Goal: Task Accomplishment & Management: Complete application form

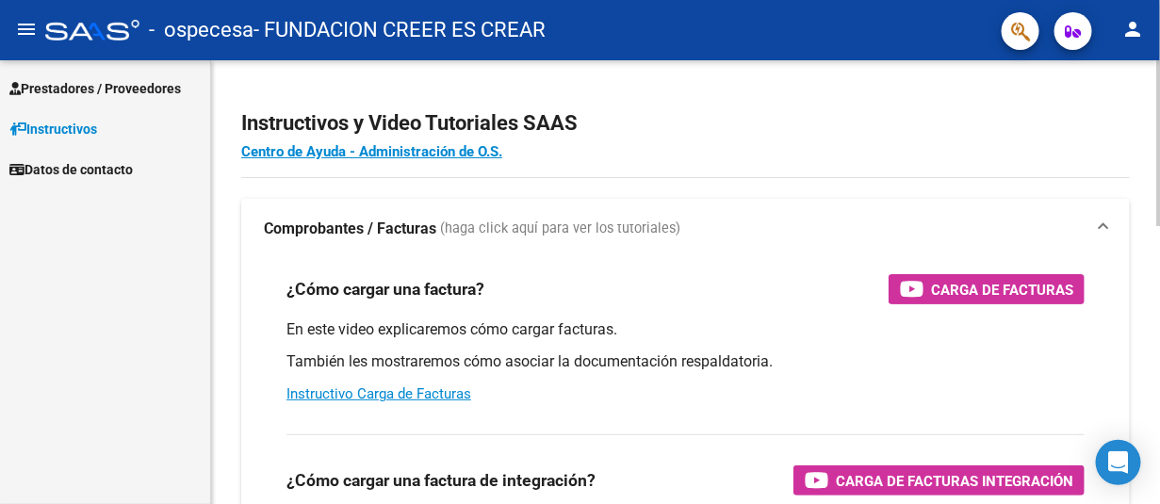
click at [136, 90] on mat-sidenav-container "Prestadores / Proveedores Facturas - Listado/Carga Facturas - Documentación Pag…" at bounding box center [580, 282] width 1160 height 444
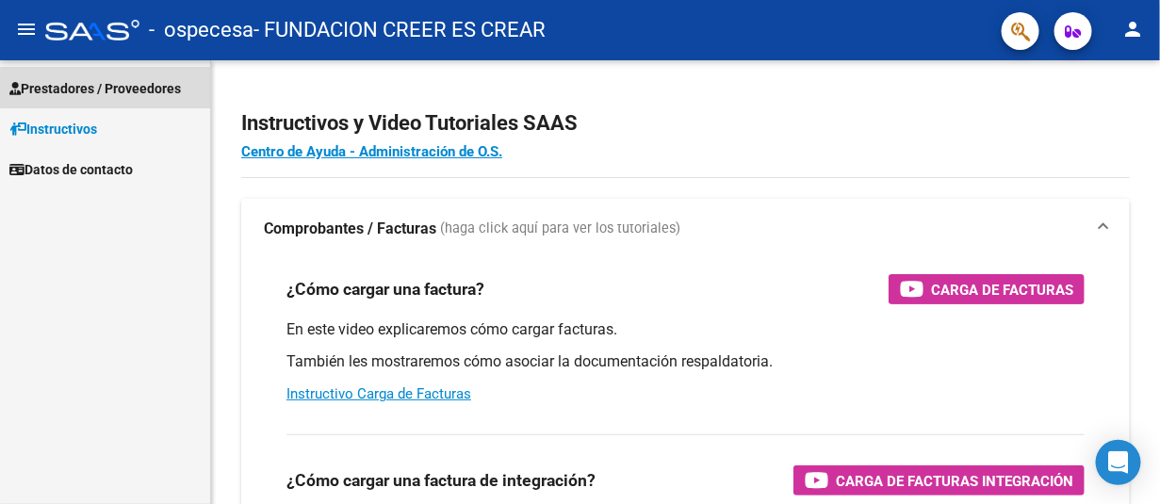
click at [136, 90] on span "Prestadores / Proveedores" at bounding box center [94, 88] width 171 height 21
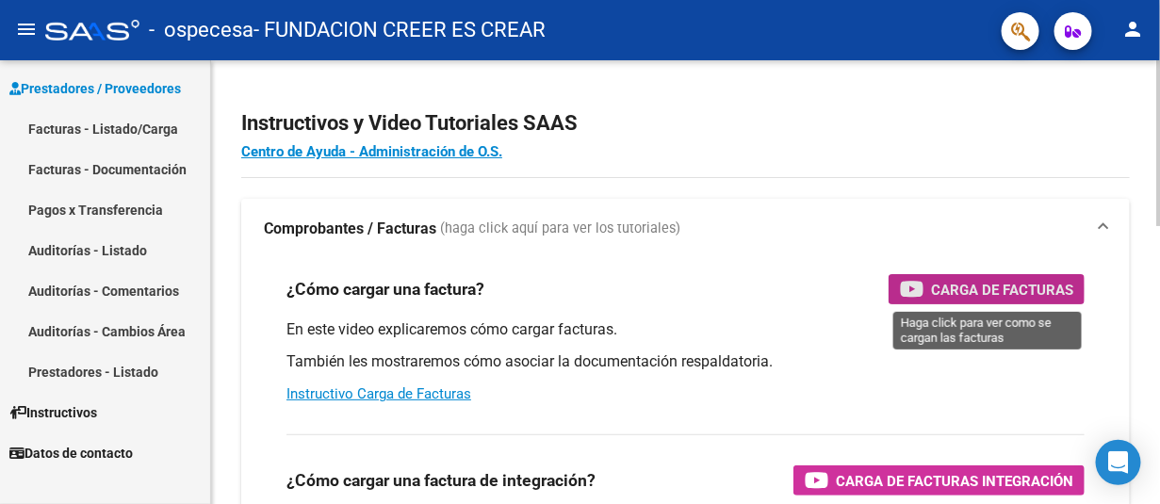
click at [941, 289] on span "Carga de Facturas" at bounding box center [1002, 290] width 142 height 24
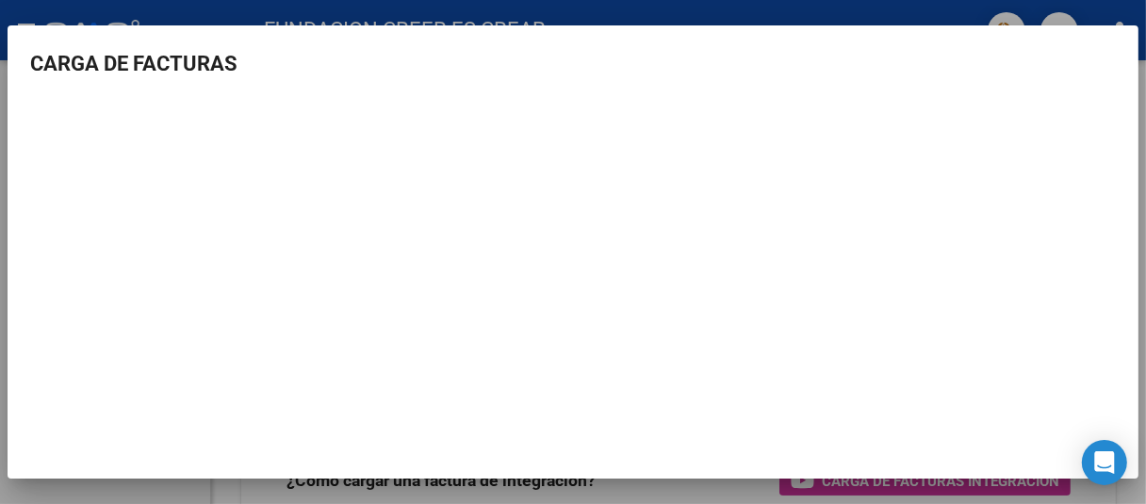
click at [76, 14] on div at bounding box center [573, 252] width 1146 height 504
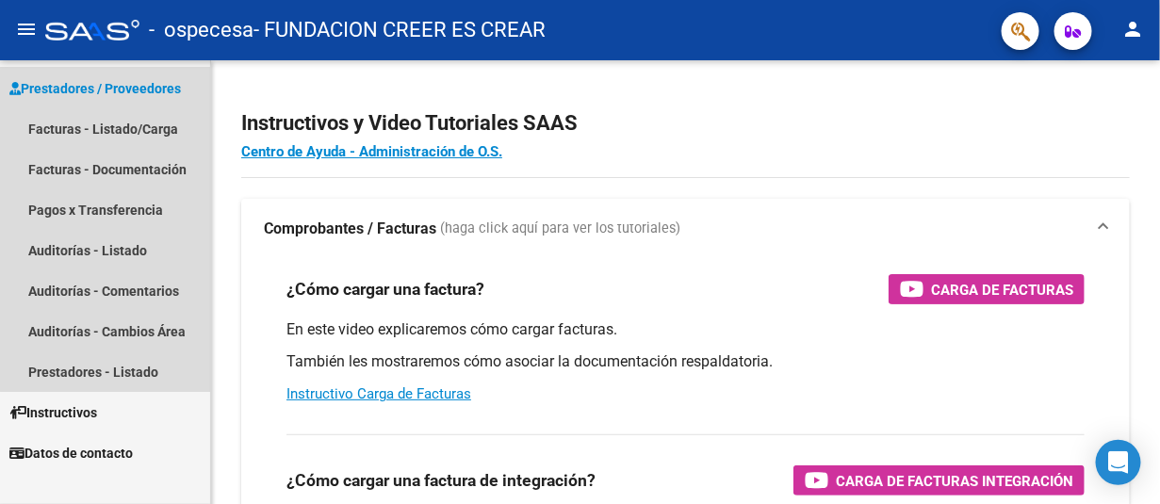
click at [124, 88] on span "Prestadores / Proveedores" at bounding box center [94, 88] width 171 height 21
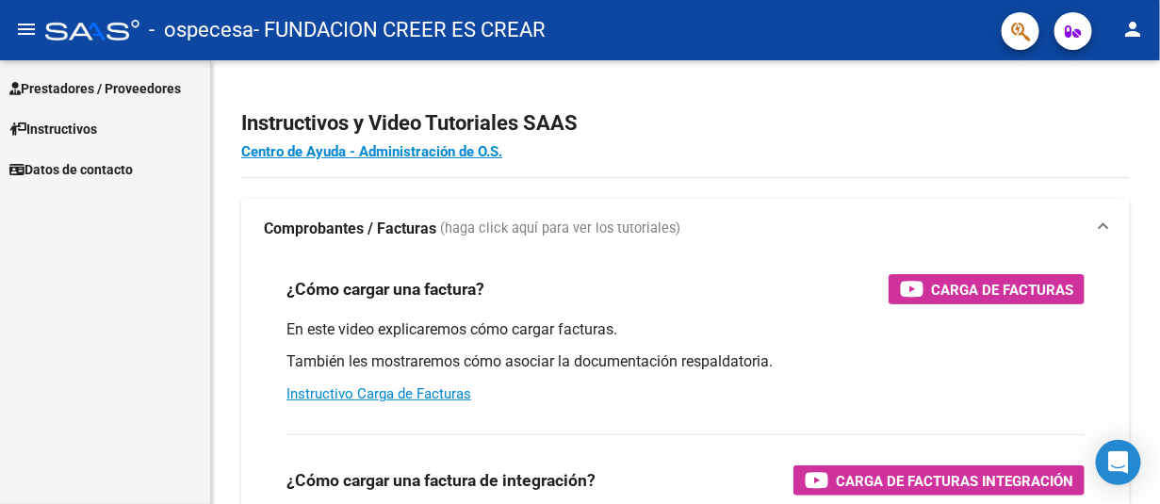
click at [124, 88] on span "Prestadores / Proveedores" at bounding box center [94, 88] width 171 height 21
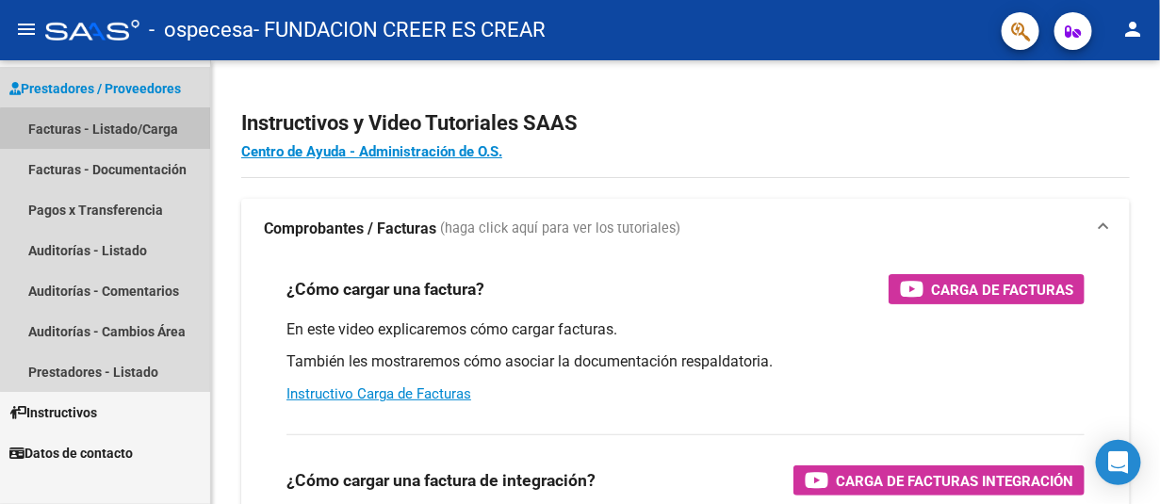
click at [124, 130] on link "Facturas - Listado/Carga" at bounding box center [105, 128] width 210 height 41
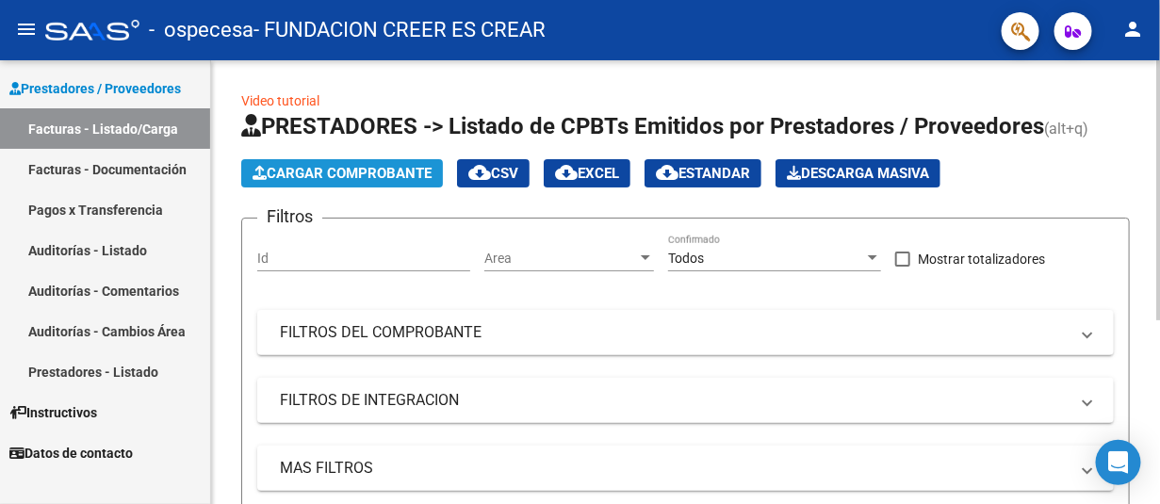
click at [381, 172] on span "Cargar Comprobante" at bounding box center [342, 173] width 179 height 17
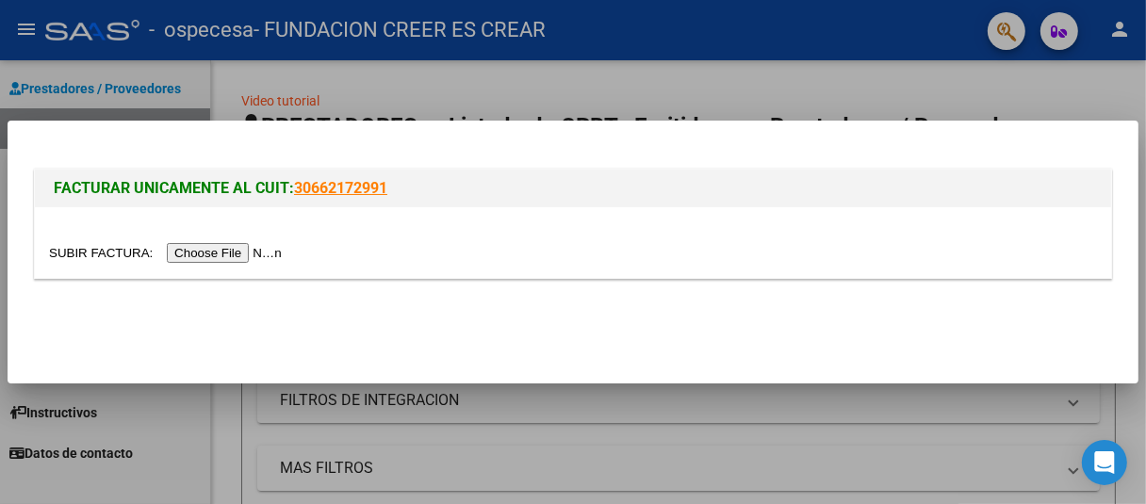
click at [238, 256] on input "file" at bounding box center [168, 253] width 238 height 20
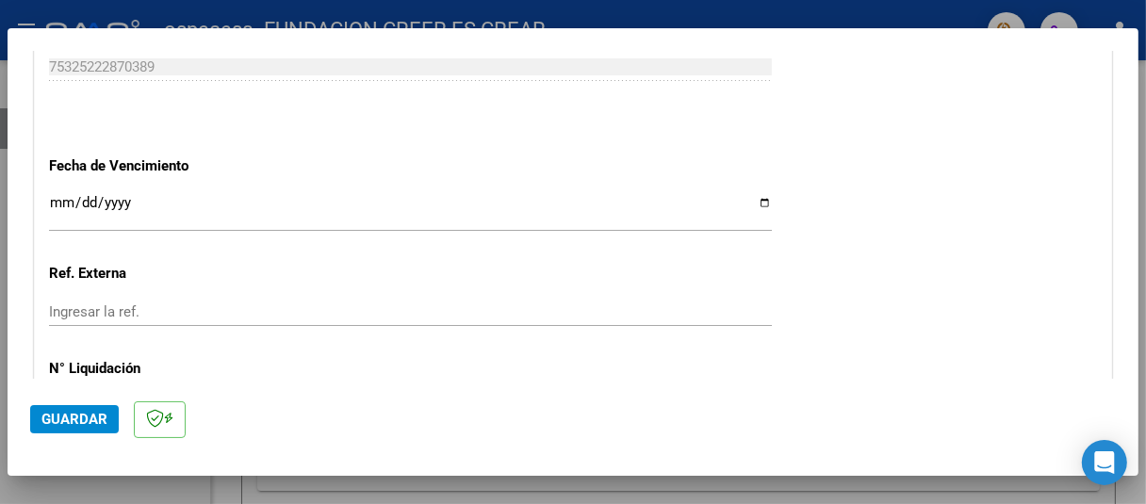
scroll to position [1031, 0]
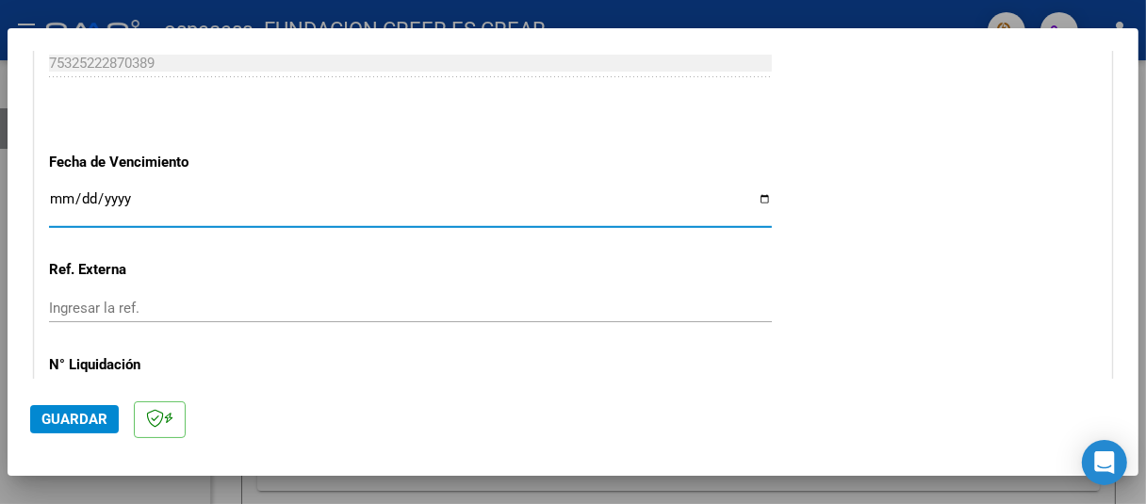
click at [758, 204] on input "Ingresar la fecha" at bounding box center [410, 206] width 723 height 30
type input "[DATE]"
click at [110, 312] on input "Ingresar la ref." at bounding box center [410, 308] width 723 height 17
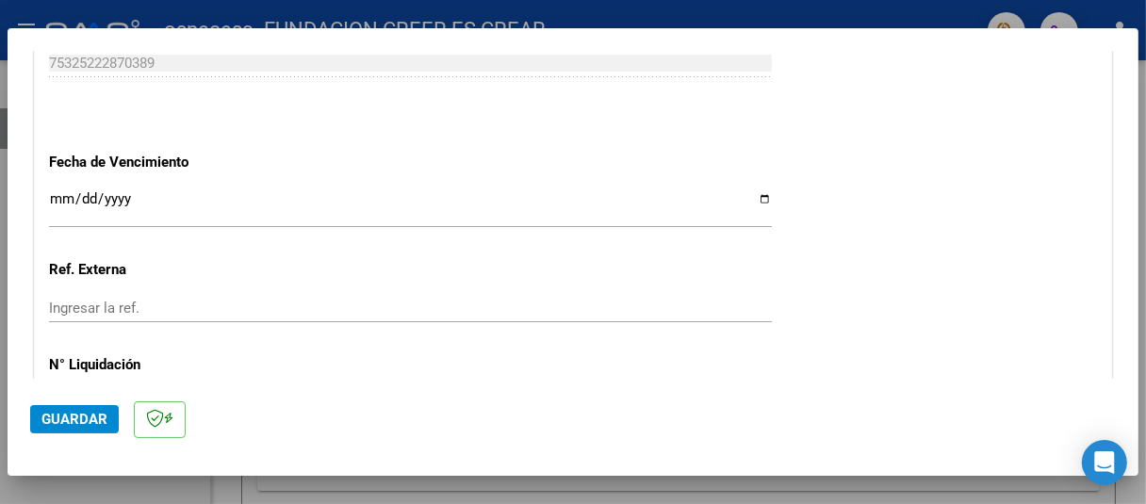
scroll to position [1162, 0]
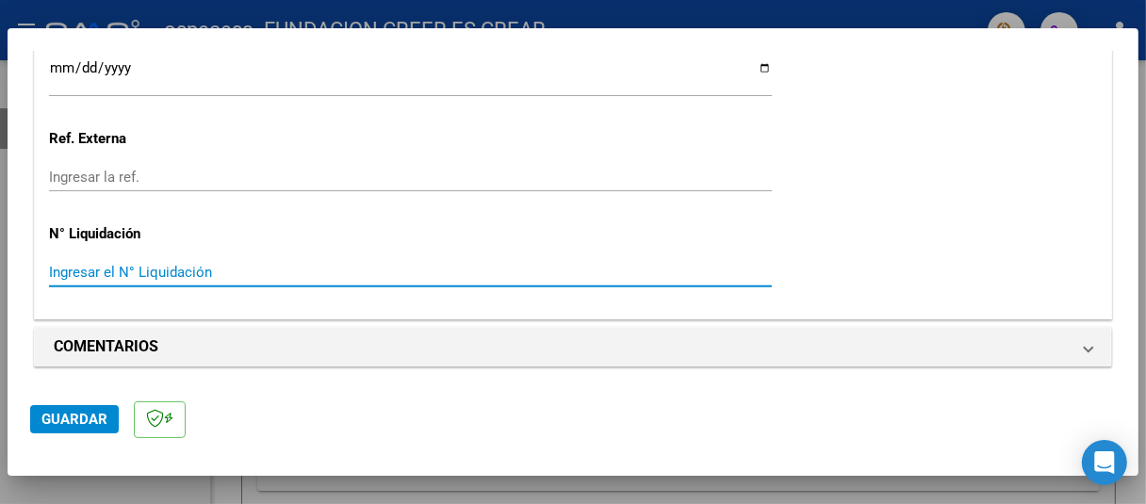
click at [141, 270] on input "Ingresar el N° Liquidación" at bounding box center [410, 272] width 723 height 17
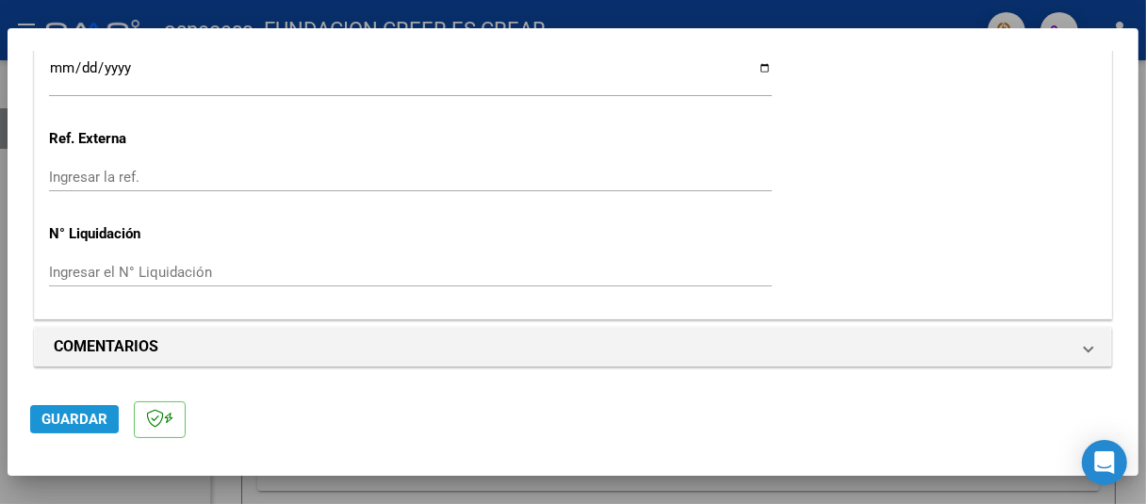
click at [71, 419] on span "Guardar" at bounding box center [74, 419] width 66 height 17
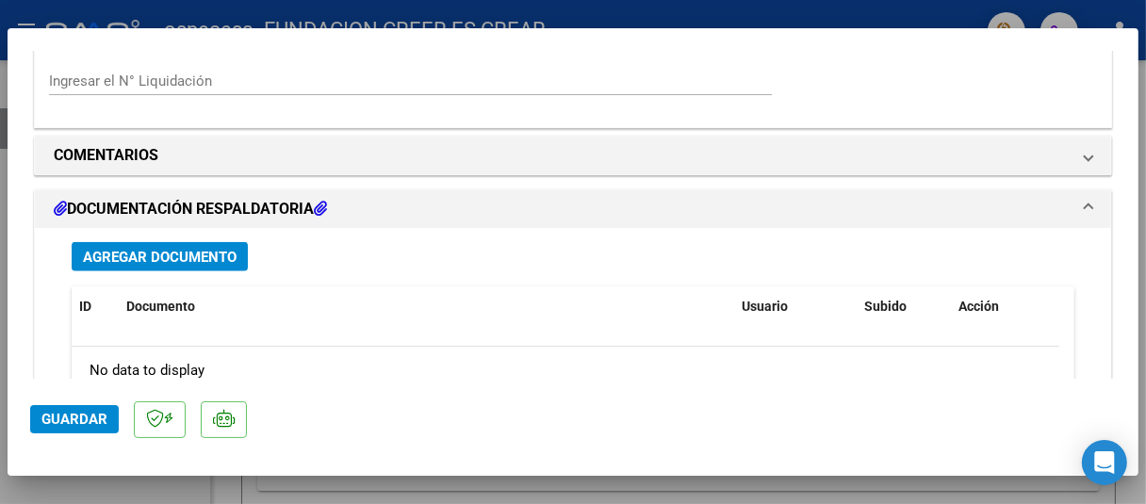
scroll to position [1465, 0]
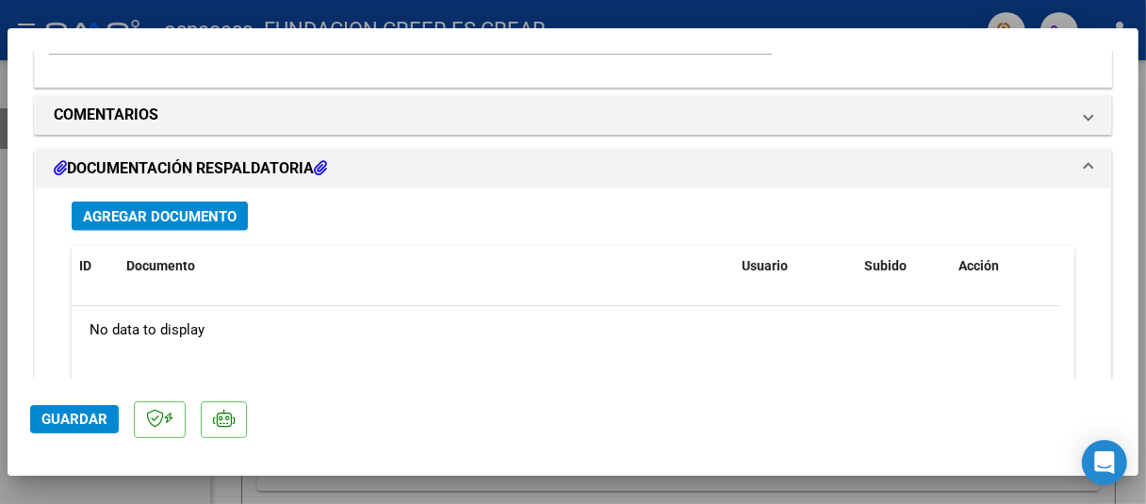
click at [119, 227] on button "Agregar Documento" at bounding box center [160, 216] width 176 height 29
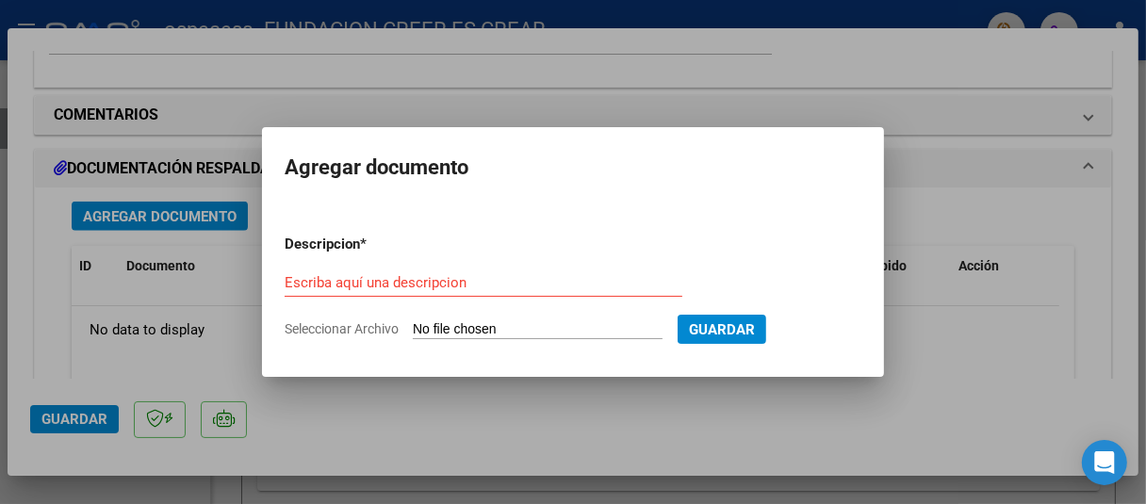
click at [318, 322] on span "Seleccionar Archivo" at bounding box center [342, 328] width 114 height 15
click at [413, 322] on input "Seleccionar Archivo" at bounding box center [538, 330] width 250 height 18
type input "C:\fakepath\[PERSON_NAME].pdf"
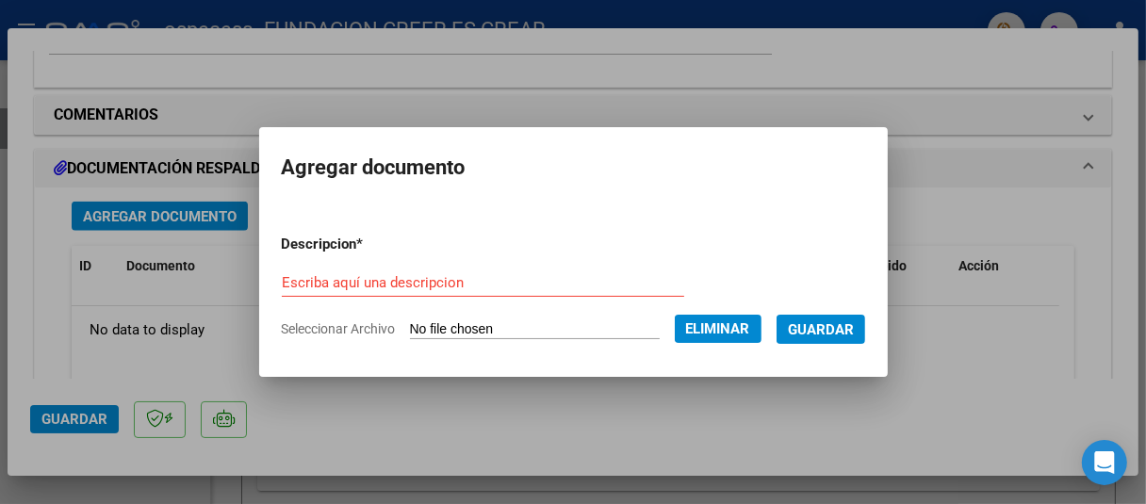
click at [342, 270] on div "Escriba aquí una descripcion" at bounding box center [483, 283] width 402 height 28
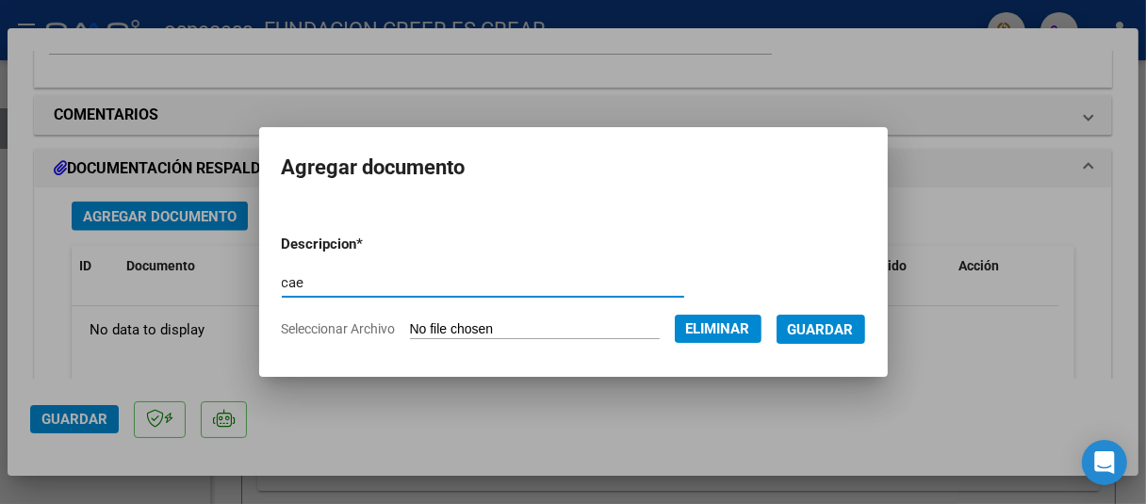
type input "cae"
click at [826, 328] on span "Guardar" at bounding box center [821, 329] width 66 height 17
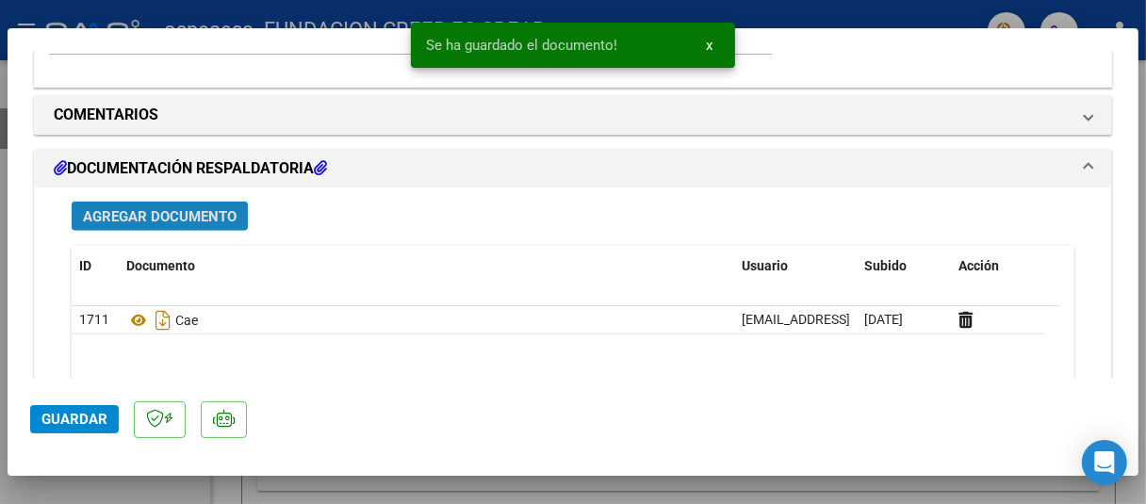
click at [138, 220] on span "Agregar Documento" at bounding box center [160, 216] width 154 height 17
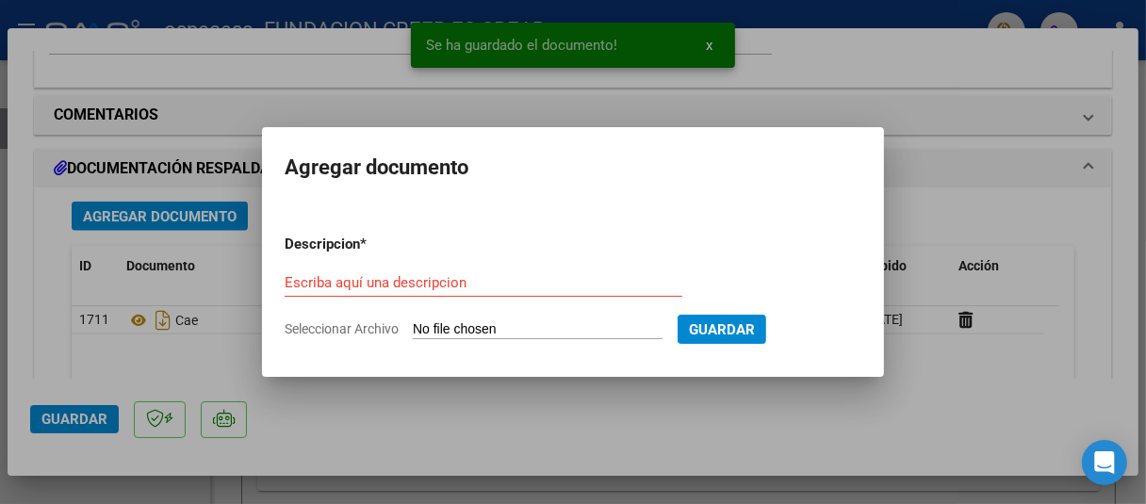
click at [310, 329] on span "Seleccionar Archivo" at bounding box center [342, 328] width 114 height 15
click at [413, 329] on input "Seleccionar Archivo" at bounding box center [538, 330] width 250 height 18
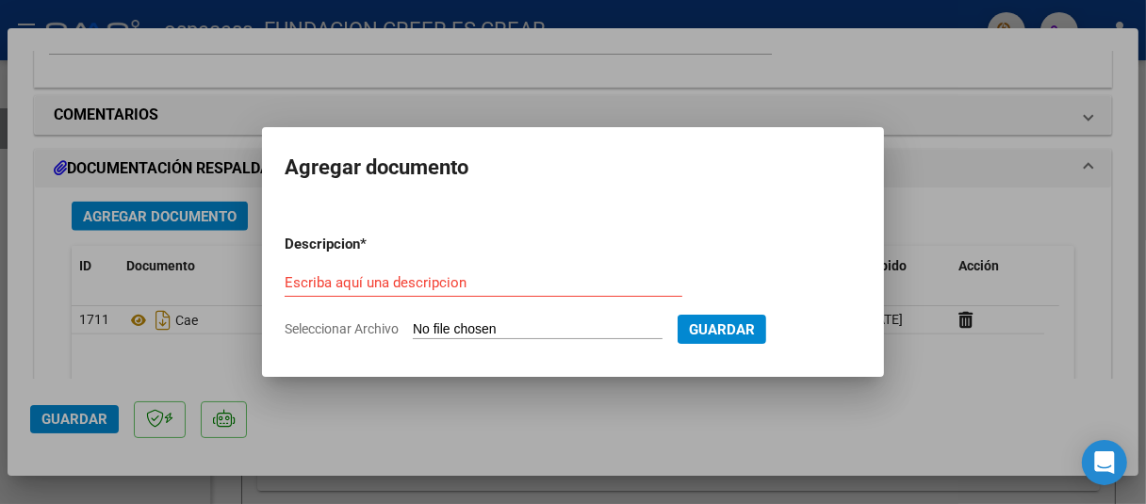
type input "C:\fakepath\INFORME EVOLUTIVO MENSUAL (45).pdf"
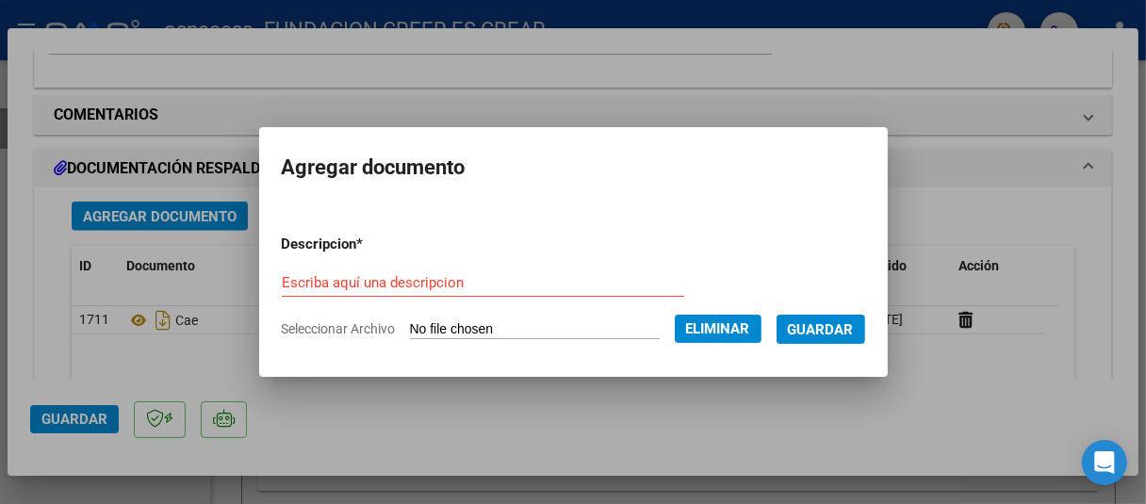
click at [324, 262] on form "Descripcion * Escriba aquí una descripcion Seleccionar Archivo Eliminar Guardar" at bounding box center [573, 287] width 583 height 135
click at [302, 289] on input "Escriba aquí una descripcion" at bounding box center [483, 282] width 402 height 17
click at [302, 289] on input "i" at bounding box center [483, 282] width 402 height 17
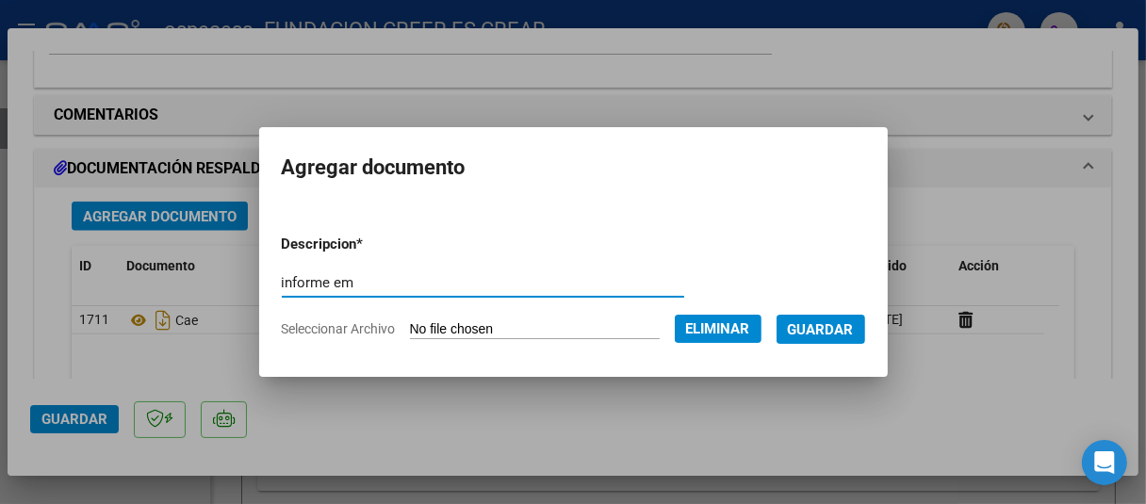
drag, startPoint x: 351, startPoint y: 278, endPoint x: 318, endPoint y: 278, distance: 33.0
click at [318, 278] on input "informe em" at bounding box center [483, 282] width 402 height 17
click at [351, 289] on input "informe em" at bounding box center [483, 282] width 402 height 17
drag, startPoint x: 351, startPoint y: 289, endPoint x: 317, endPoint y: 289, distance: 33.9
click at [317, 289] on input "informe em" at bounding box center [483, 282] width 402 height 17
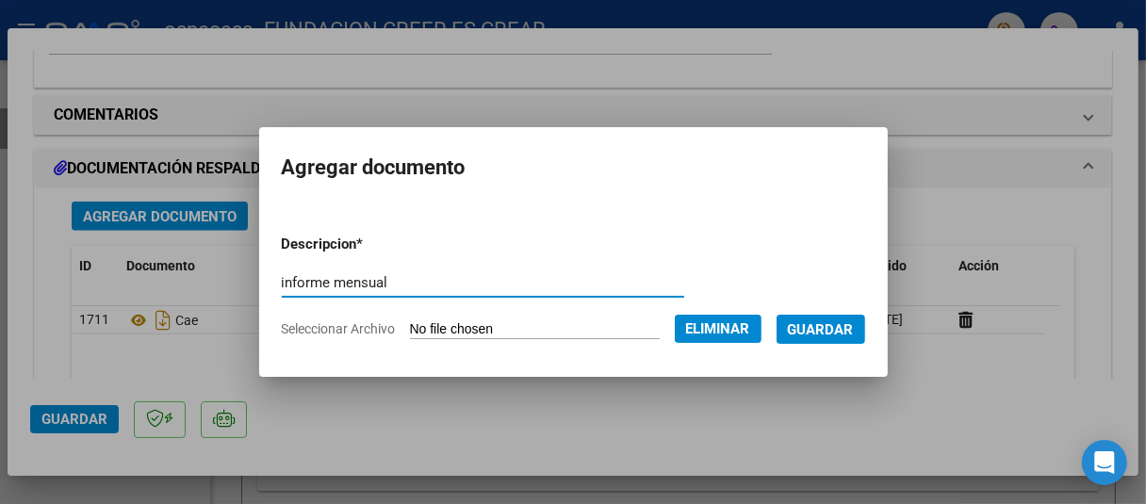
type input "informe mensual"
click at [833, 334] on span "Guardar" at bounding box center [821, 329] width 66 height 17
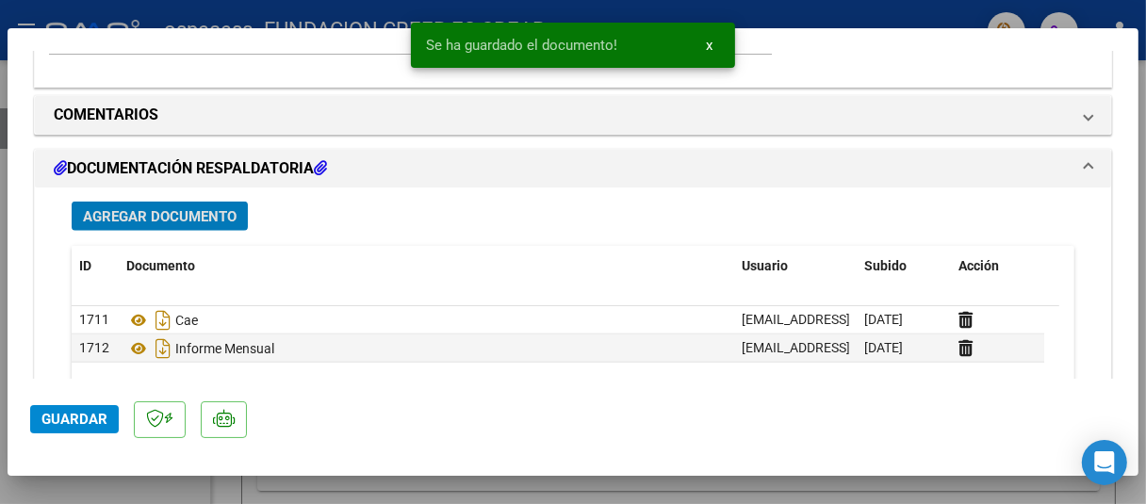
click at [146, 208] on span "Agregar Documento" at bounding box center [160, 216] width 154 height 17
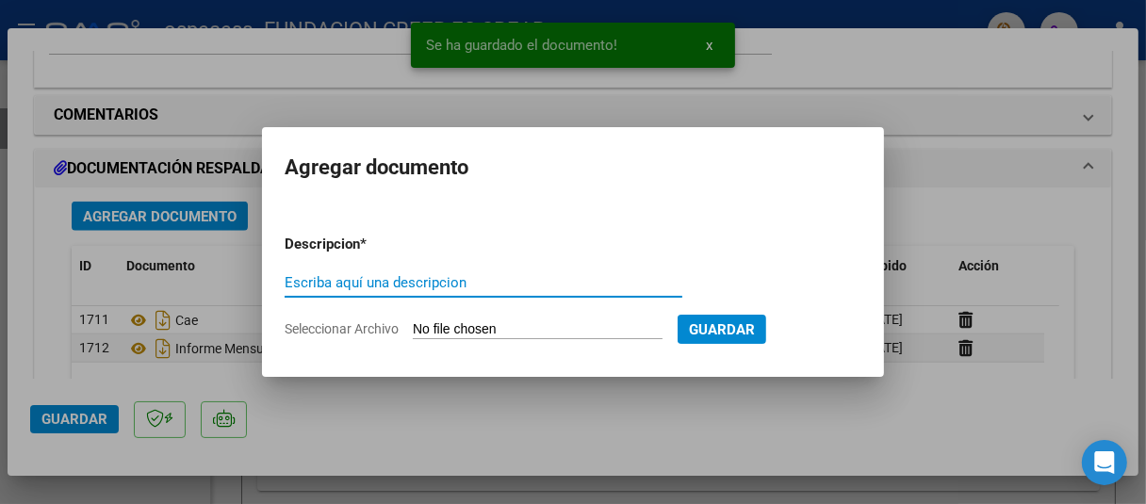
click at [308, 331] on span "Seleccionar Archivo" at bounding box center [342, 328] width 114 height 15
click at [413, 331] on input "Seleccionar Archivo" at bounding box center [538, 330] width 250 height 18
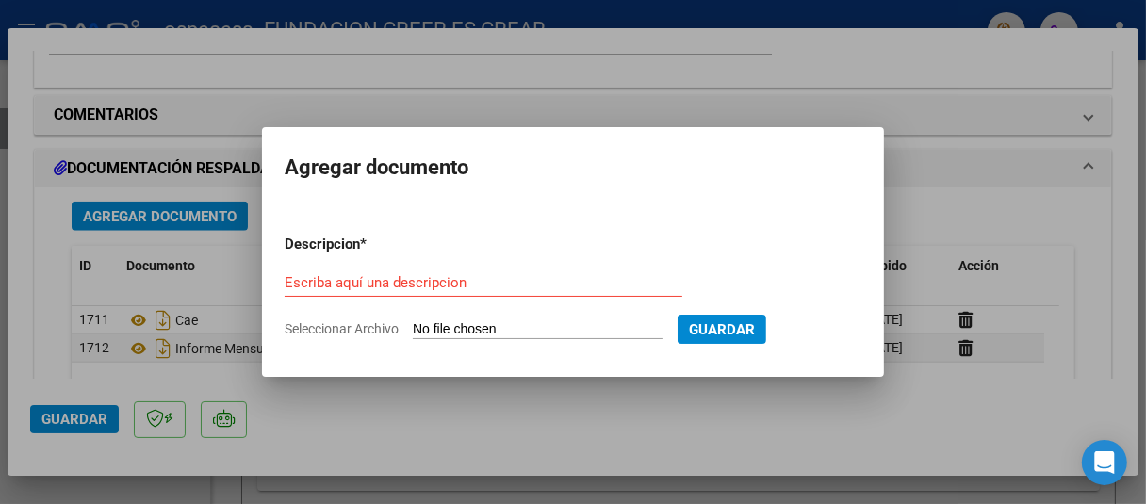
type input "C:\fakepath\ORDEN MEDICA (7).pdf"
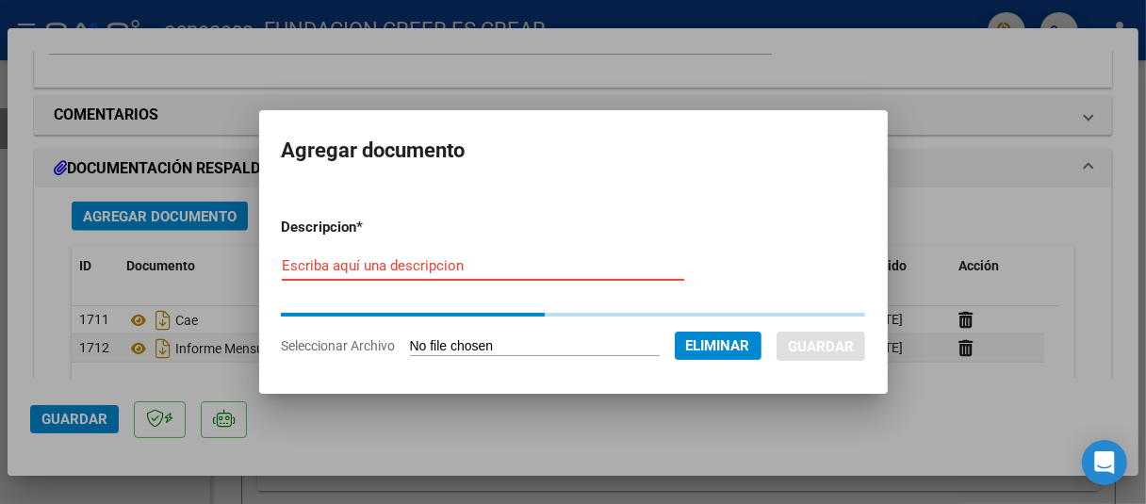
click at [359, 265] on form "Descripcion * Escriba aquí una descripcion Seleccionar Archivo Eliminar Guardar" at bounding box center [573, 287] width 583 height 169
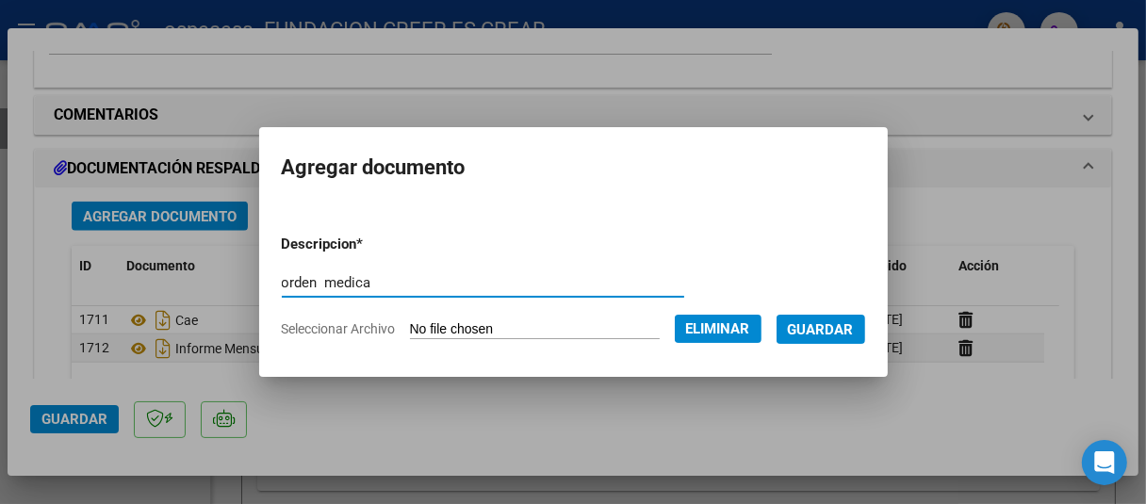
type input "orden medica"
click at [844, 331] on span "Guardar" at bounding box center [821, 329] width 66 height 17
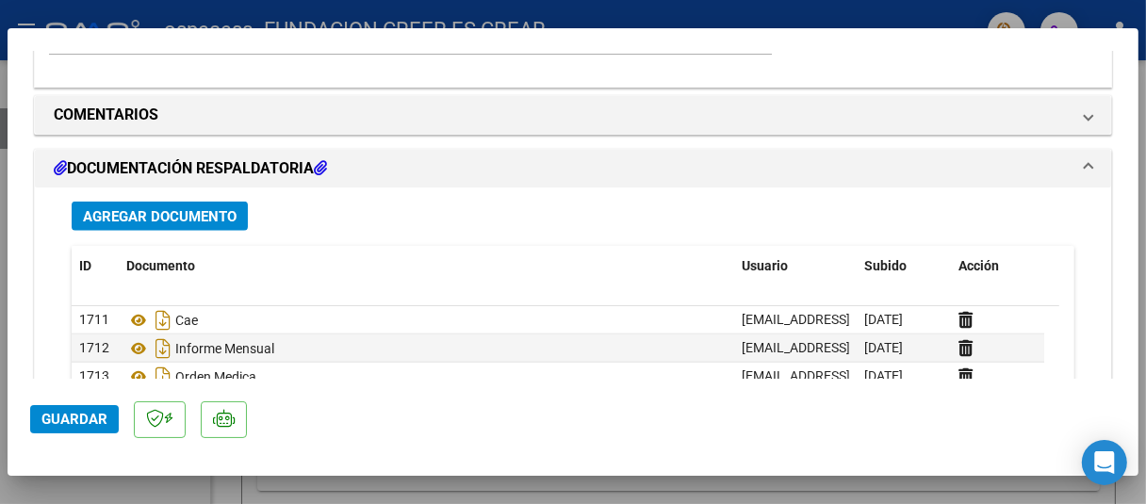
click at [140, 197] on div "Agregar Documento ID Documento Usuario Subido Acción 1711 Cae [EMAIL_ADDRESS][D…" at bounding box center [572, 373] width 1031 height 370
click at [164, 212] on span "Agregar Documento" at bounding box center [160, 216] width 154 height 17
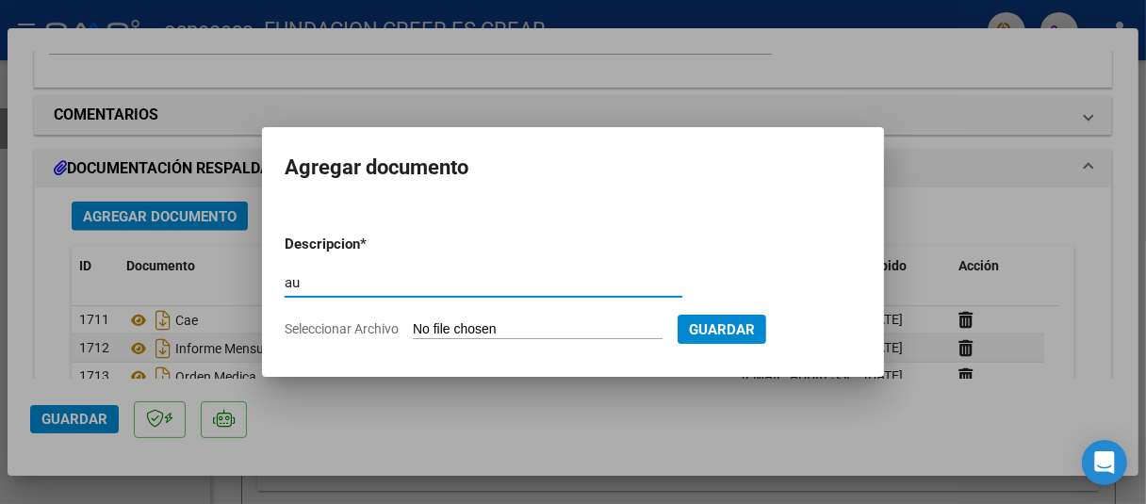
click at [317, 288] on input "au" at bounding box center [484, 282] width 398 height 17
type input "autorizacion"
click at [366, 318] on form "Descripcion * autorizacion Escriba aquí una descripcion Seleccionar Archivo Gua…" at bounding box center [573, 287] width 577 height 135
click at [366, 334] on span "Seleccionar Archivo" at bounding box center [342, 328] width 114 height 15
click at [413, 334] on input "Seleccionar Archivo" at bounding box center [538, 330] width 250 height 18
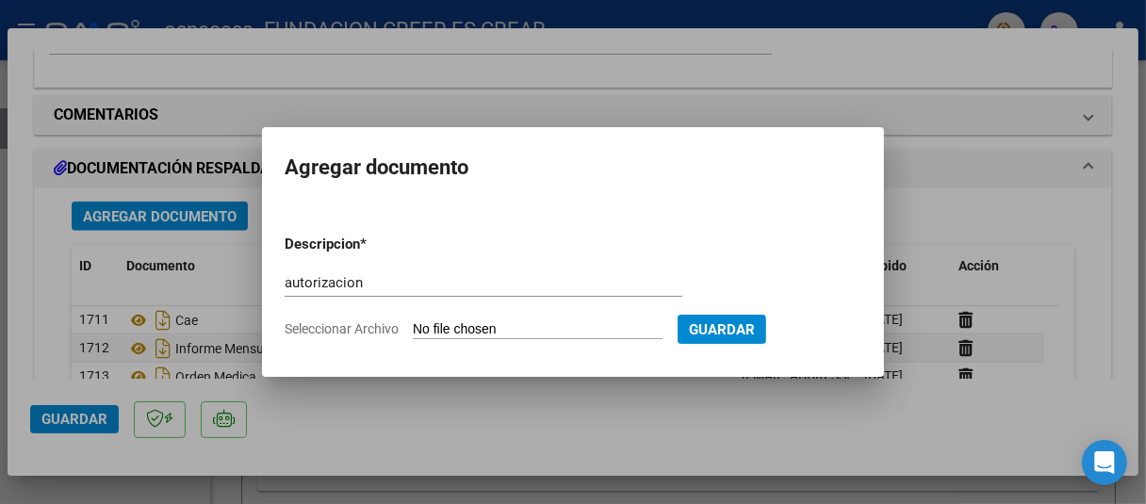
type input "C:\fakepath\WhatsApp Image [DATE] 2.29.44 PM (5).jpeg"
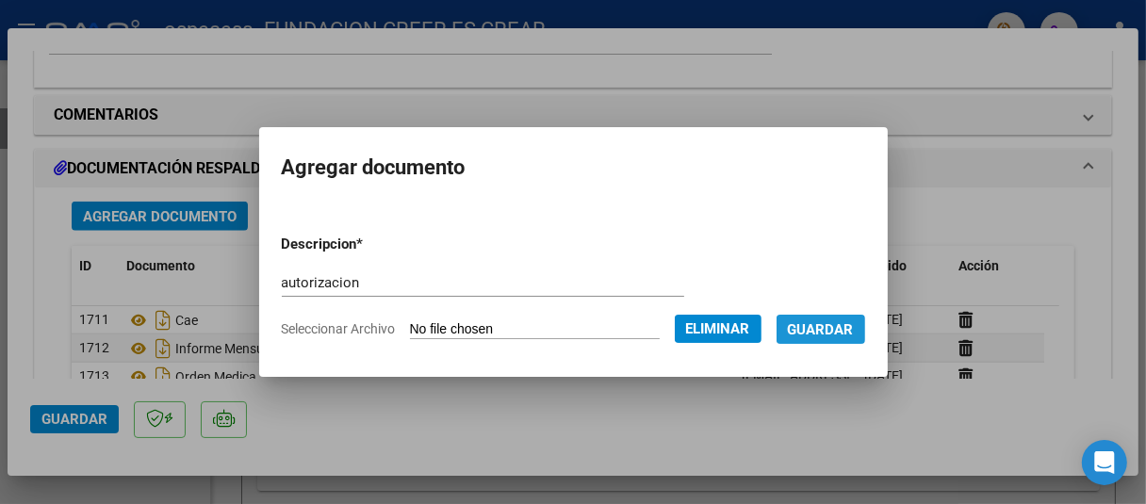
click at [854, 334] on span "Guardar" at bounding box center [821, 329] width 66 height 17
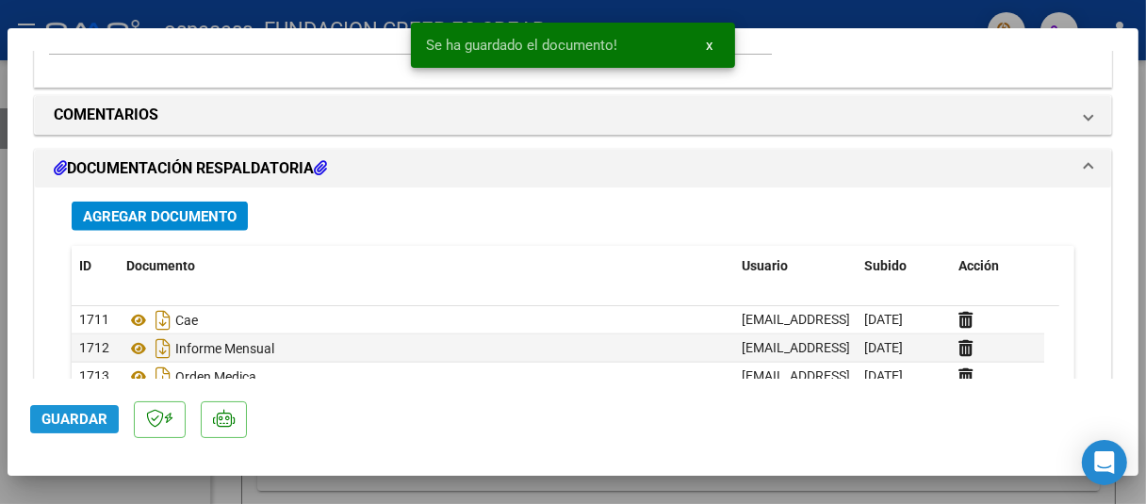
click at [90, 420] on span "Guardar" at bounding box center [74, 419] width 66 height 17
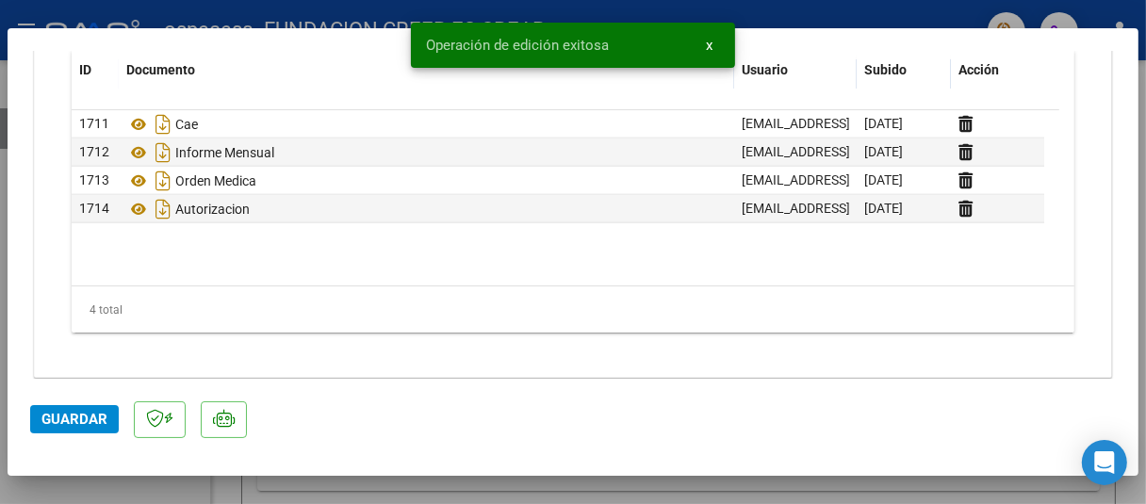
scroll to position [1672, 0]
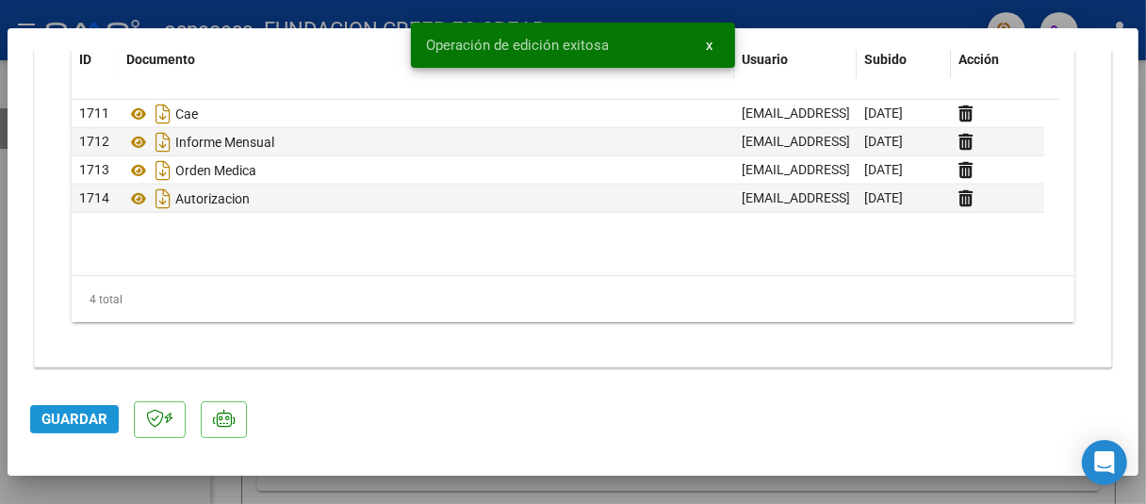
click at [77, 418] on span "Guardar" at bounding box center [74, 419] width 66 height 17
click at [714, 44] on button "x" at bounding box center [709, 45] width 37 height 34
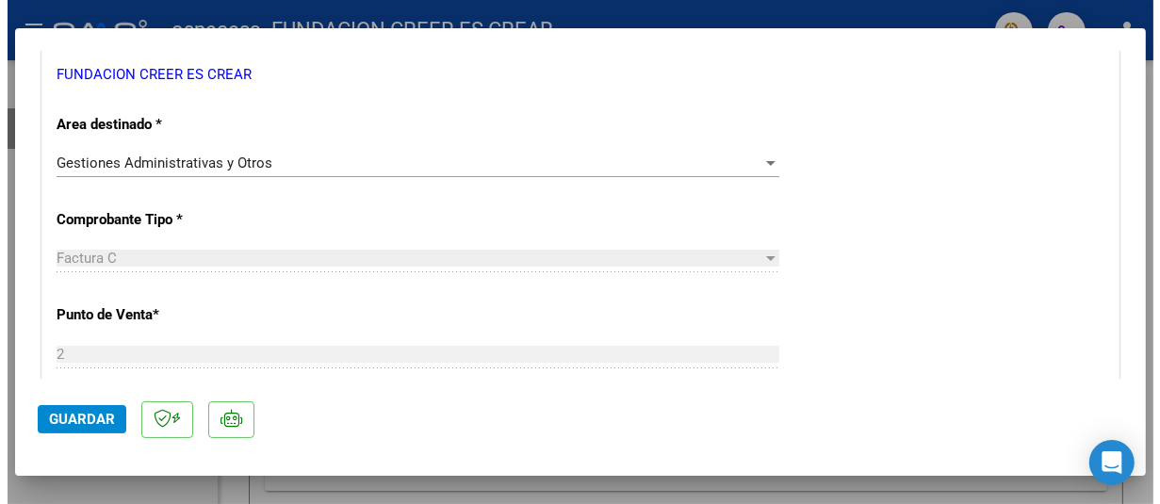
scroll to position [0, 0]
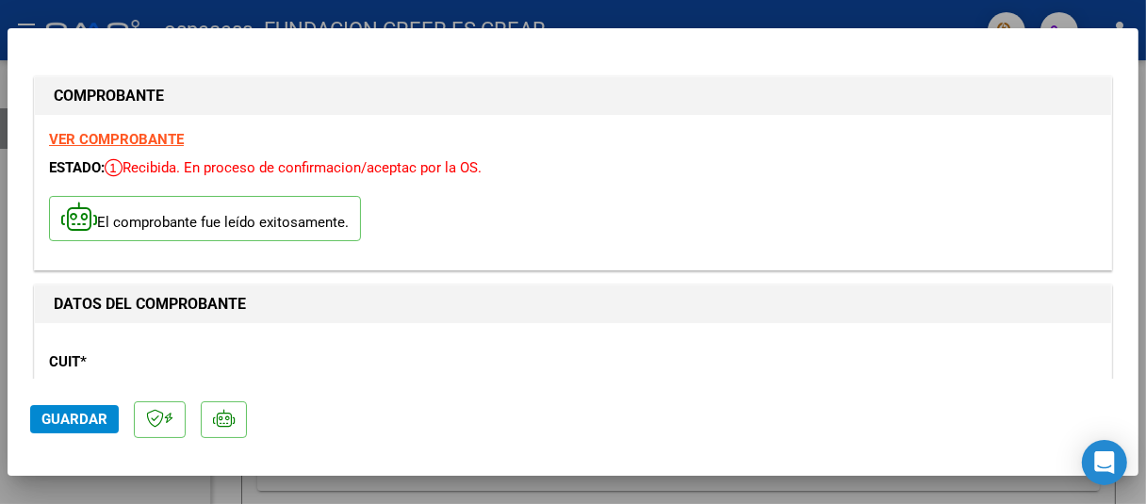
click at [212, 8] on div at bounding box center [573, 252] width 1146 height 504
type input "$ 0,00"
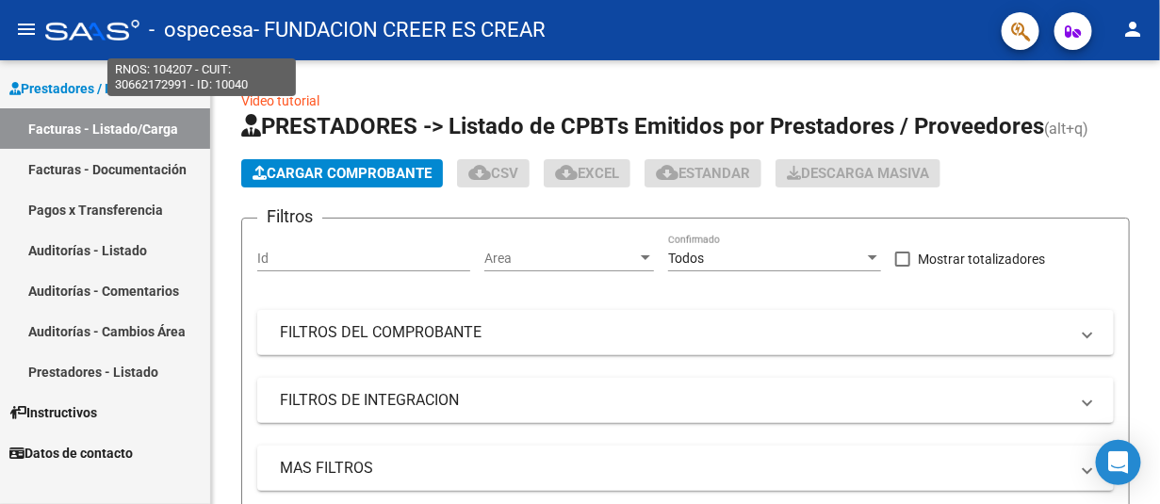
click at [212, 9] on span "- ospecesa" at bounding box center [201, 29] width 105 height 41
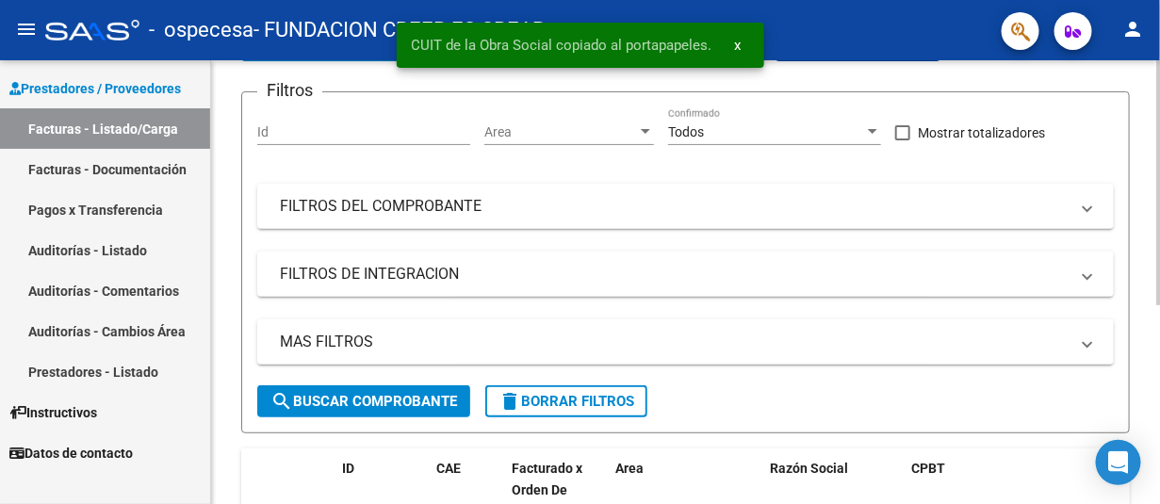
scroll to position [136, 0]
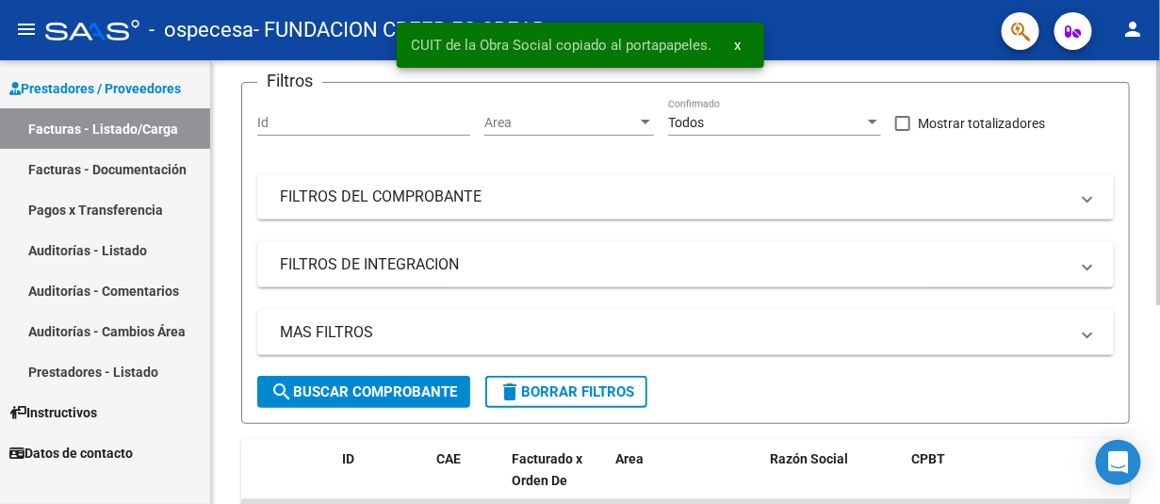
click at [1158, 236] on div at bounding box center [1158, 260] width 5 height 245
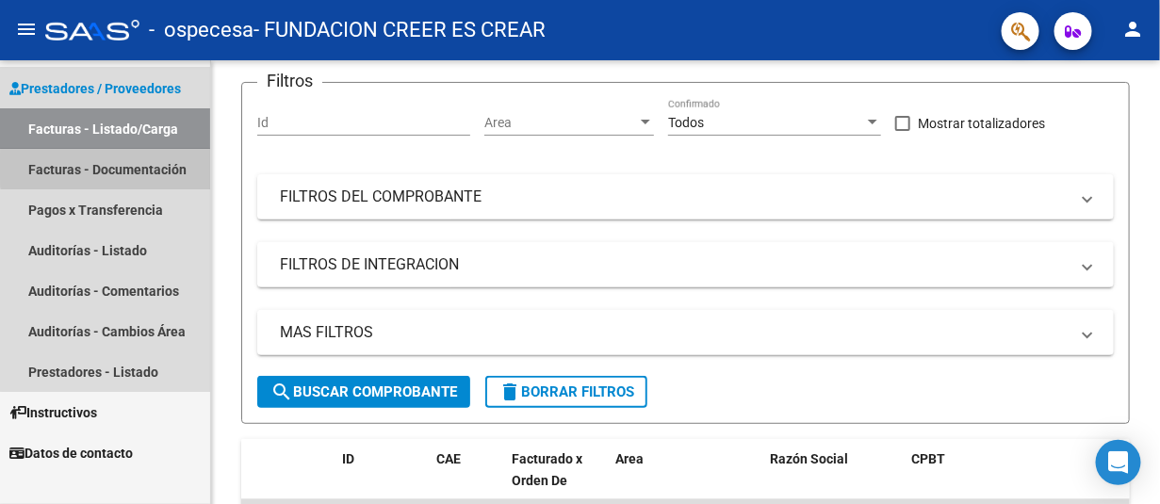
click at [112, 167] on link "Facturas - Documentación" at bounding box center [105, 169] width 210 height 41
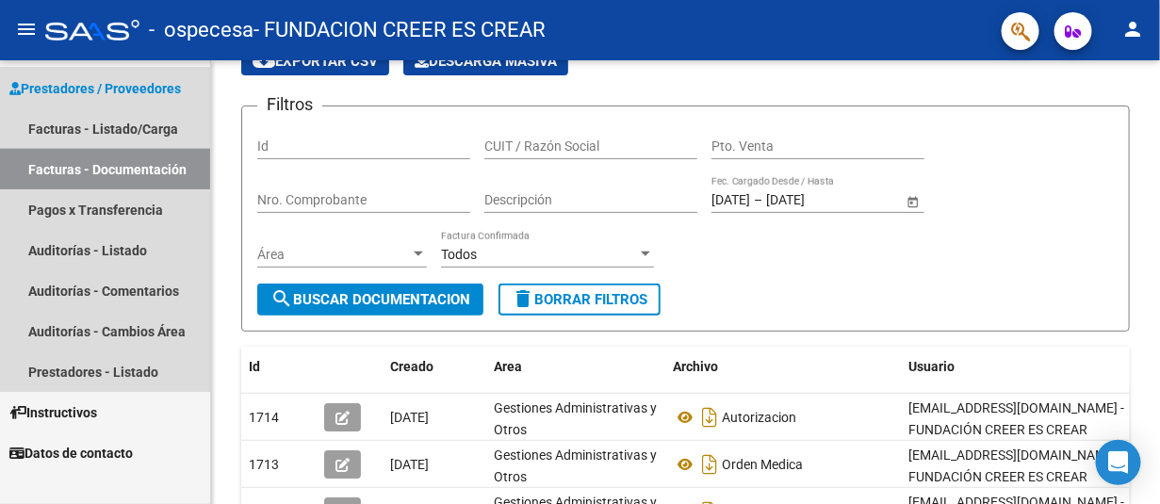
scroll to position [136, 0]
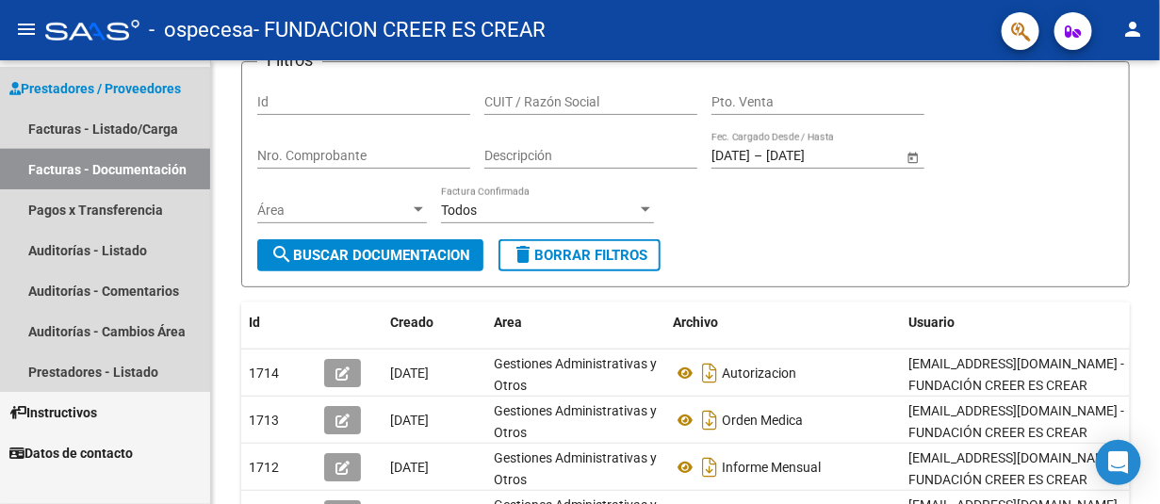
click at [112, 167] on link "Facturas - Documentación" at bounding box center [105, 169] width 210 height 41
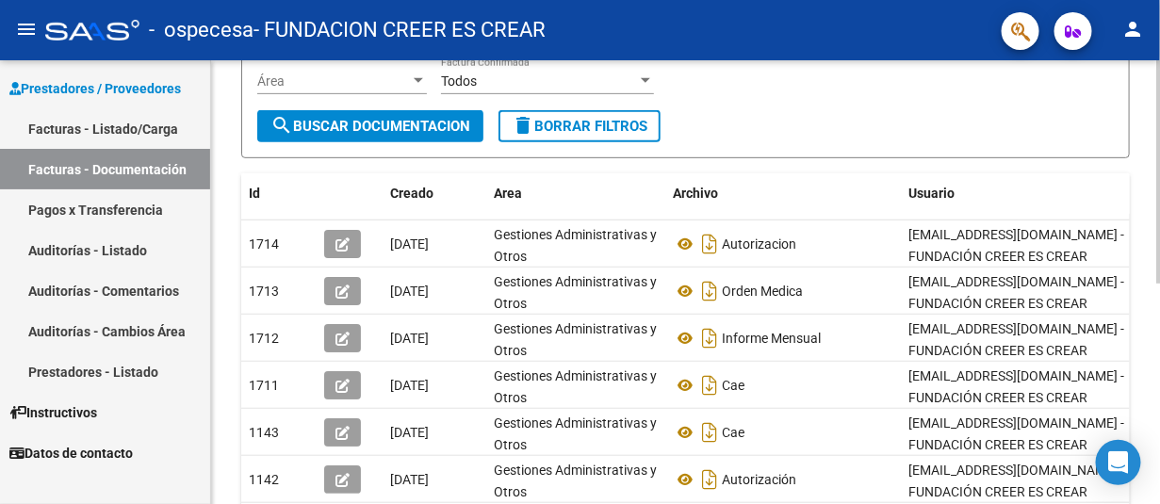
scroll to position [247, 0]
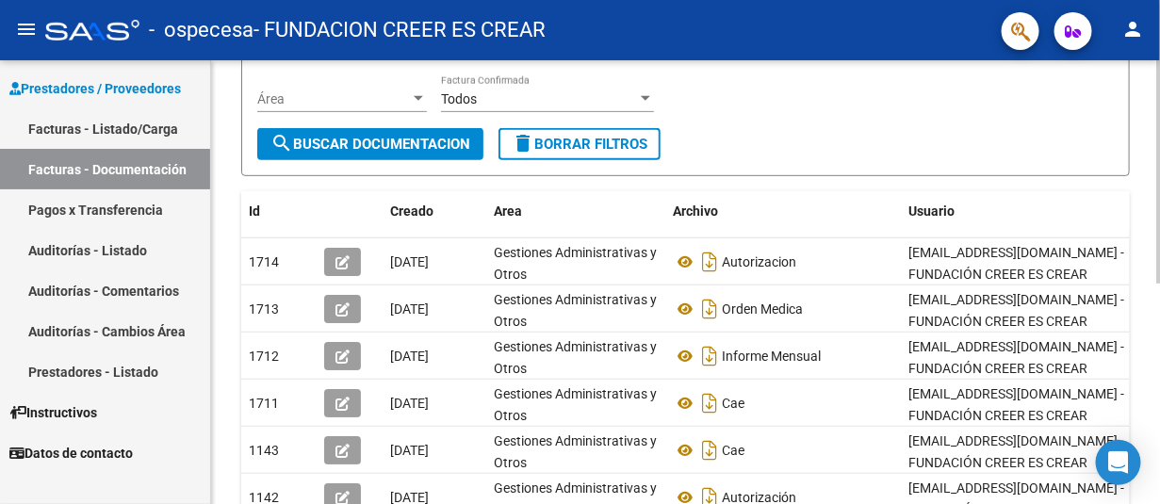
click at [1148, 253] on div "PRESTADORES -> Comprobantes - Documentación Respaldatoria cloud_download Export…" at bounding box center [688, 247] width 954 height 869
